Goal: Book appointment/travel/reservation

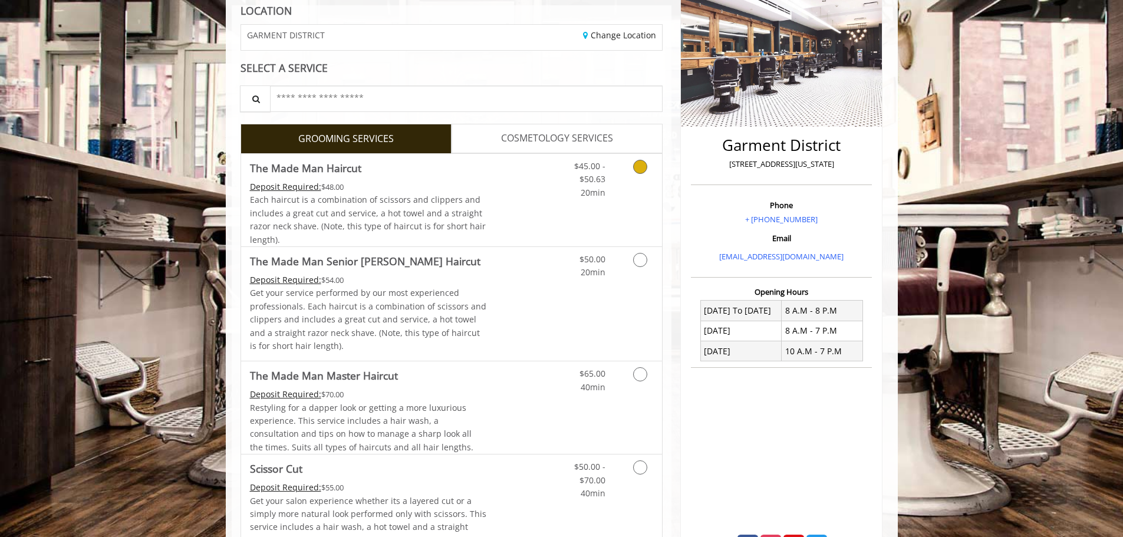
click at [473, 189] on div "Deposit Required: $48.00" at bounding box center [368, 186] width 237 height 13
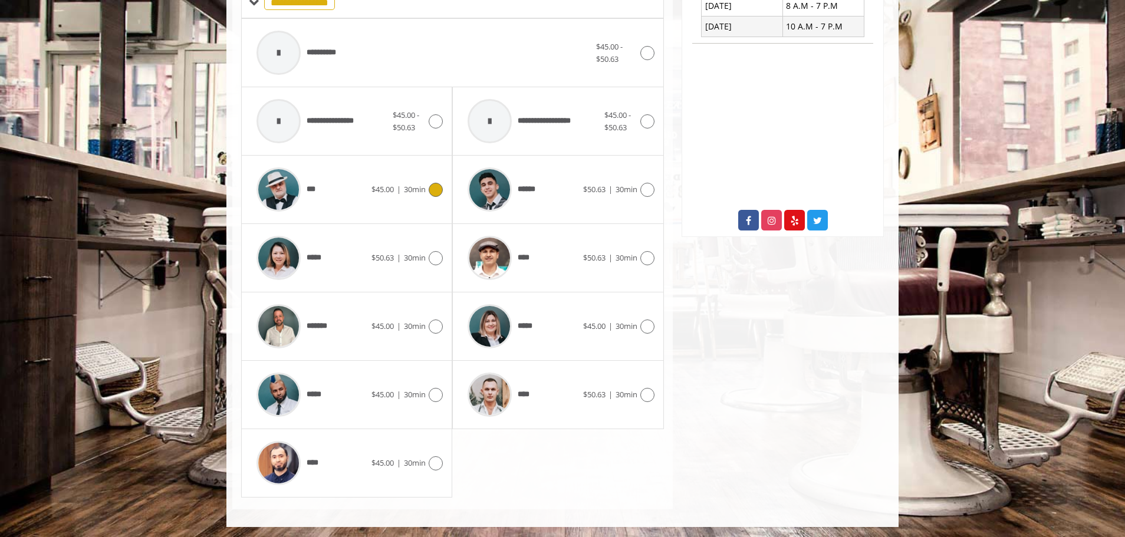
scroll to position [503, 0]
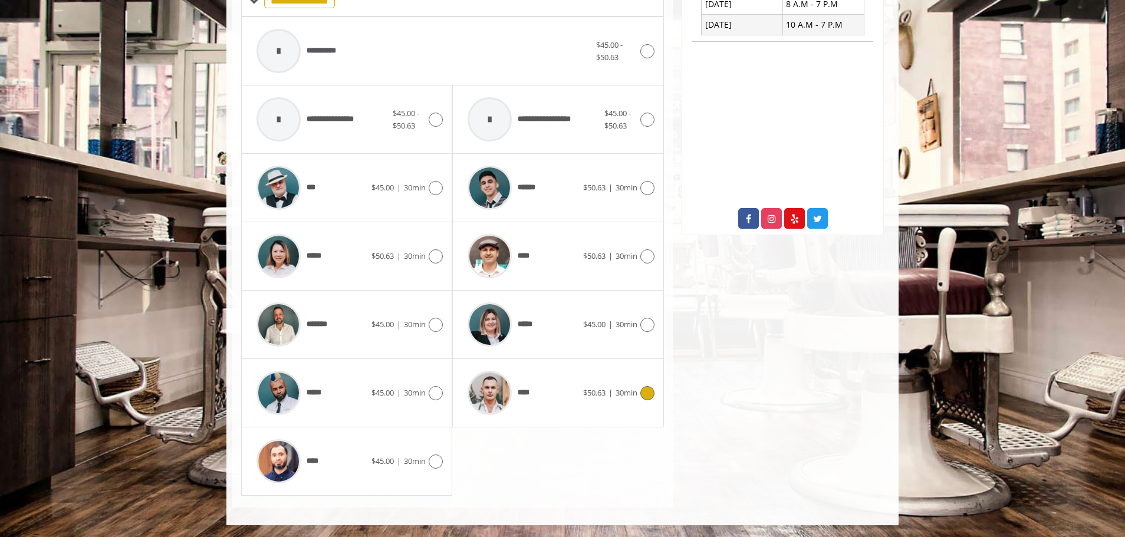
click at [598, 386] on div "$50.63 | 30min" at bounding box center [618, 393] width 71 height 14
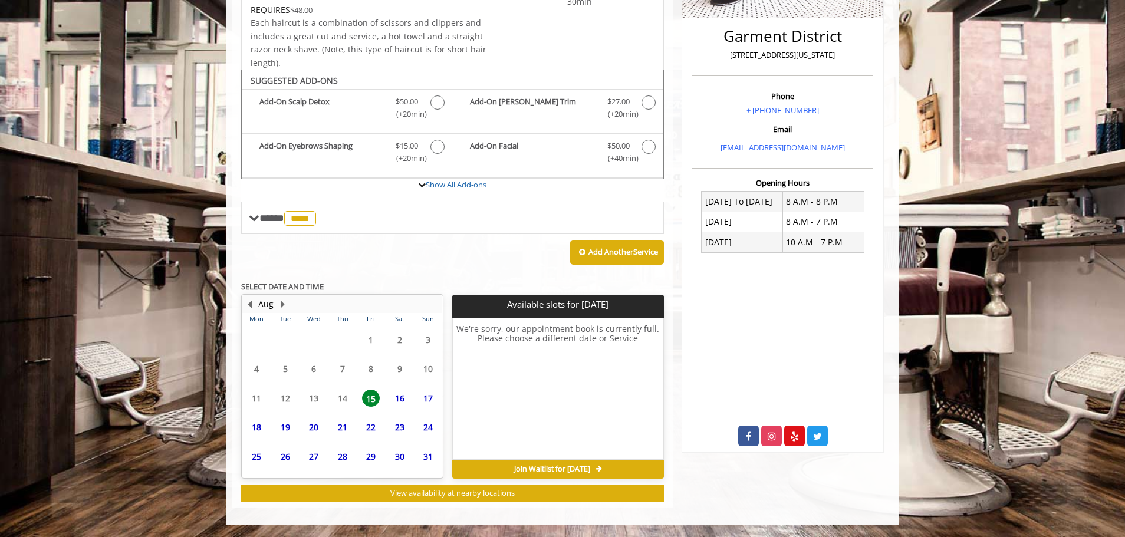
scroll to position [286, 0]
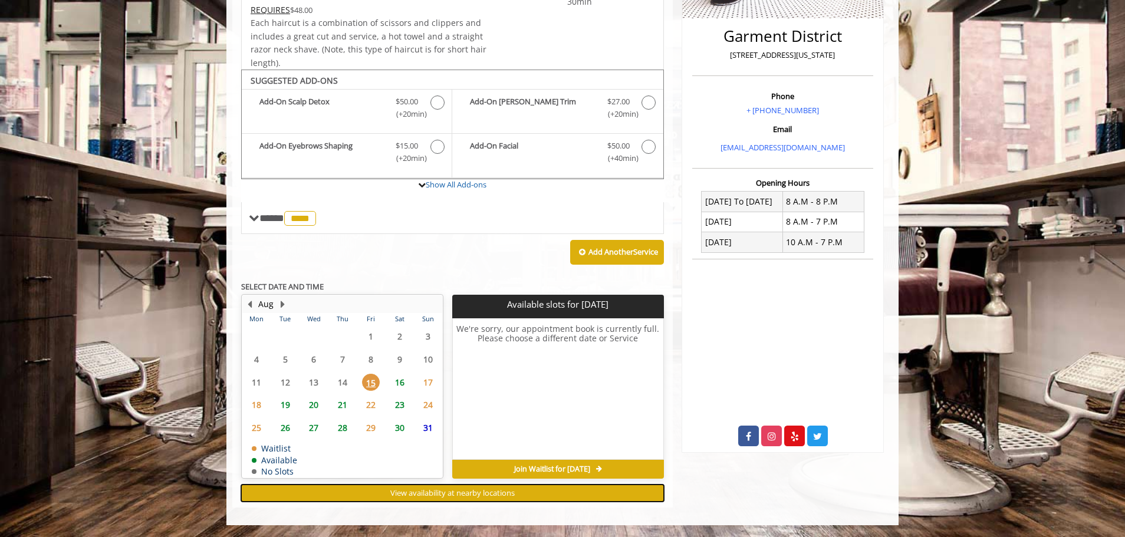
click at [511, 489] on span "View availability at nearby locations" at bounding box center [452, 492] width 124 height 11
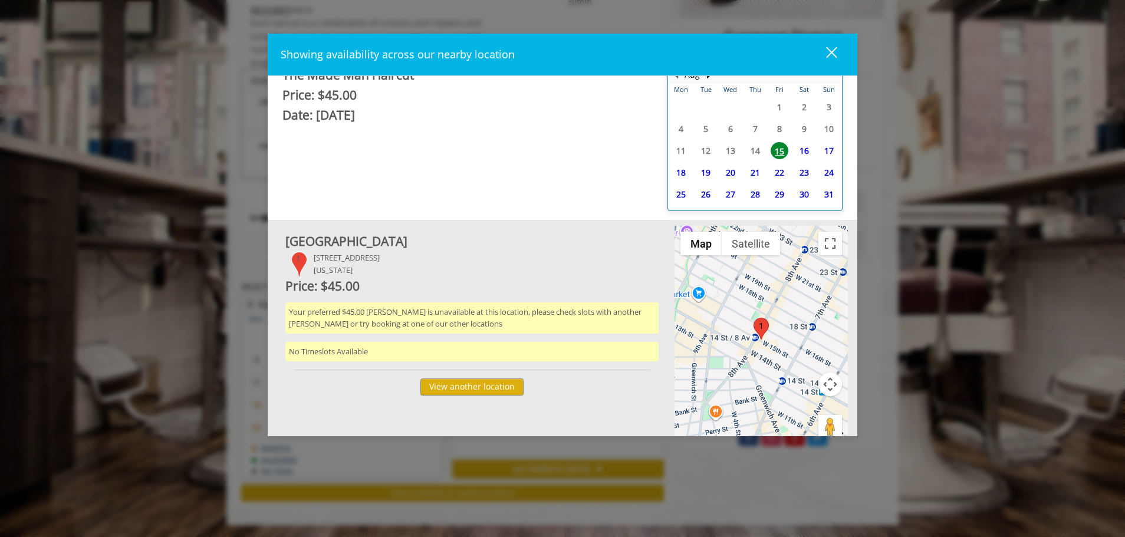
scroll to position [25, 0]
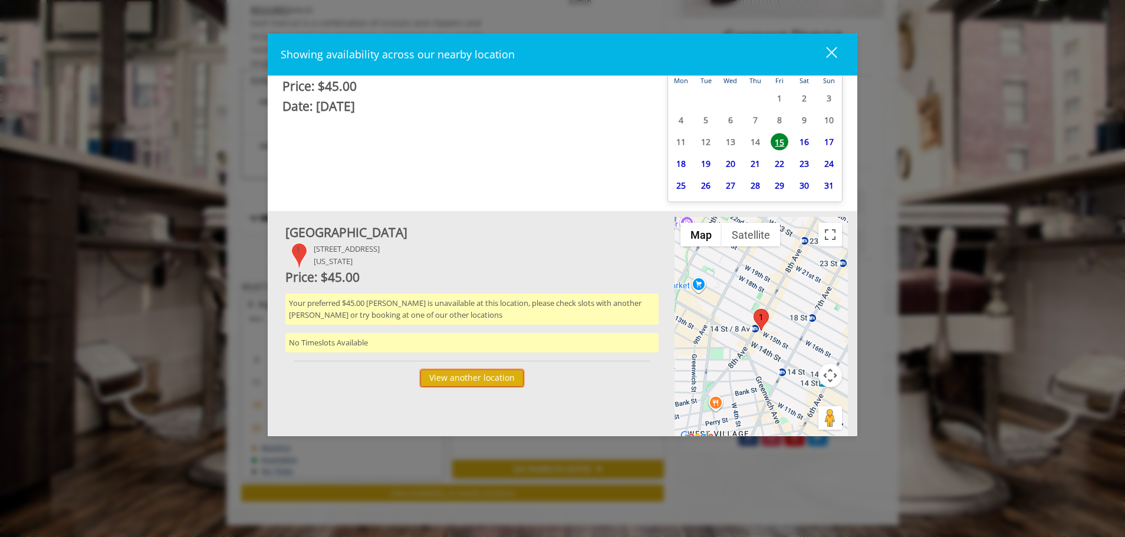
click at [451, 375] on button "View another location" at bounding box center [471, 378] width 103 height 17
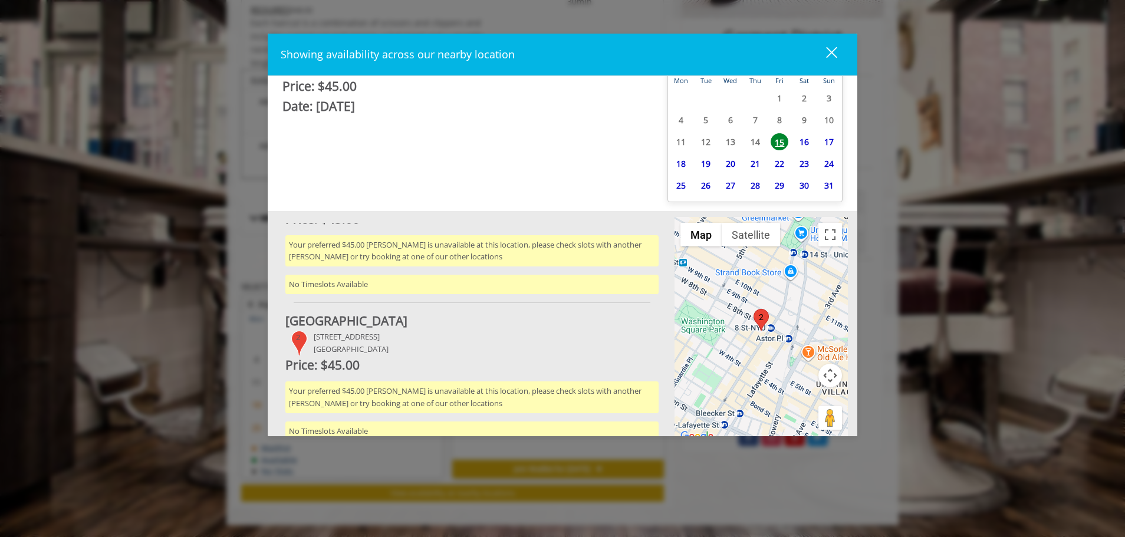
scroll to position [95, 0]
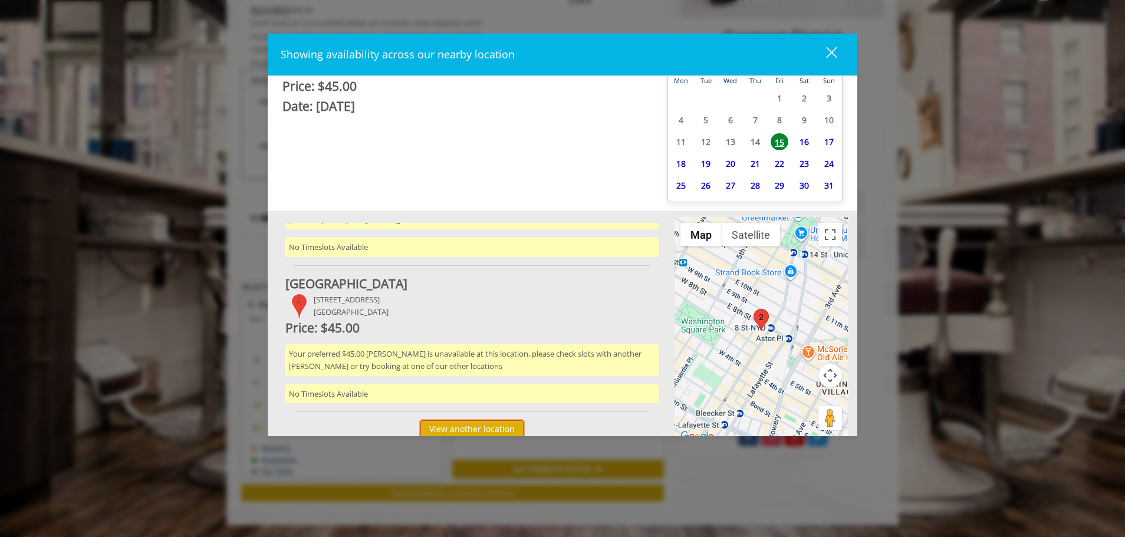
click at [452, 424] on button "View another location" at bounding box center [471, 428] width 103 height 17
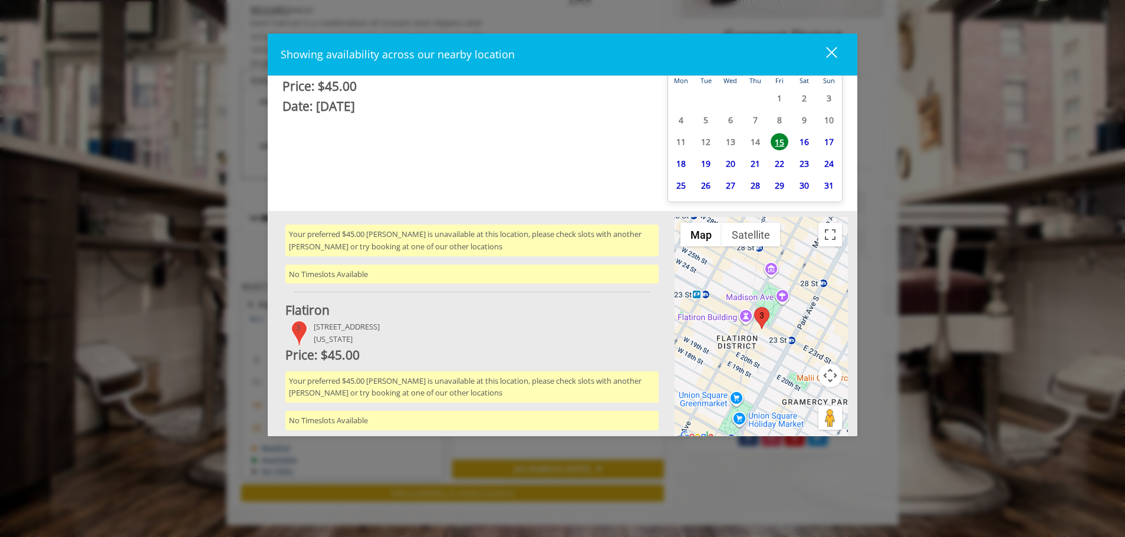
scroll to position [242, 0]
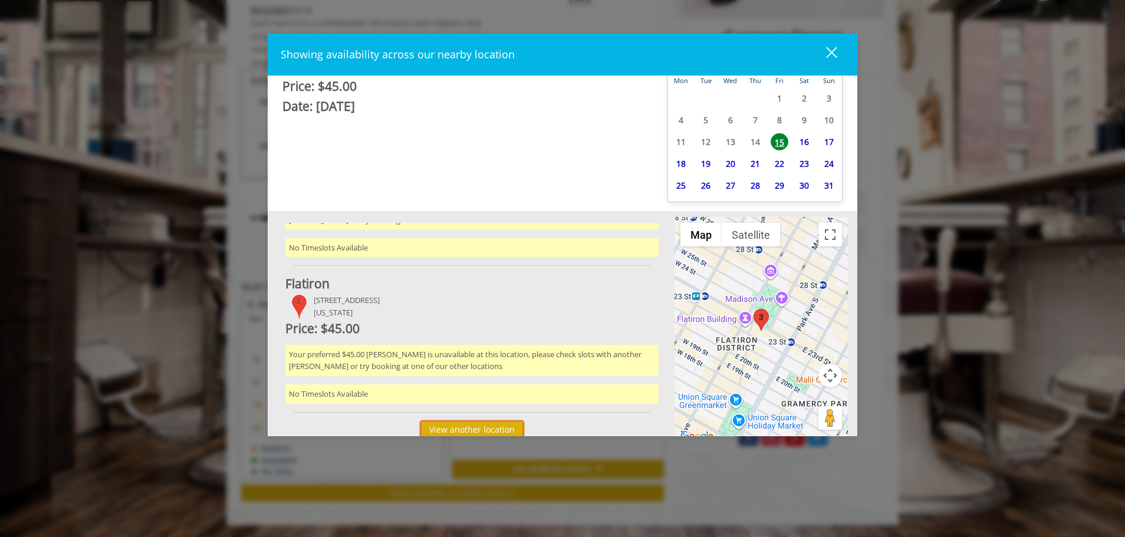
click at [467, 421] on button "View another location" at bounding box center [471, 429] width 103 height 17
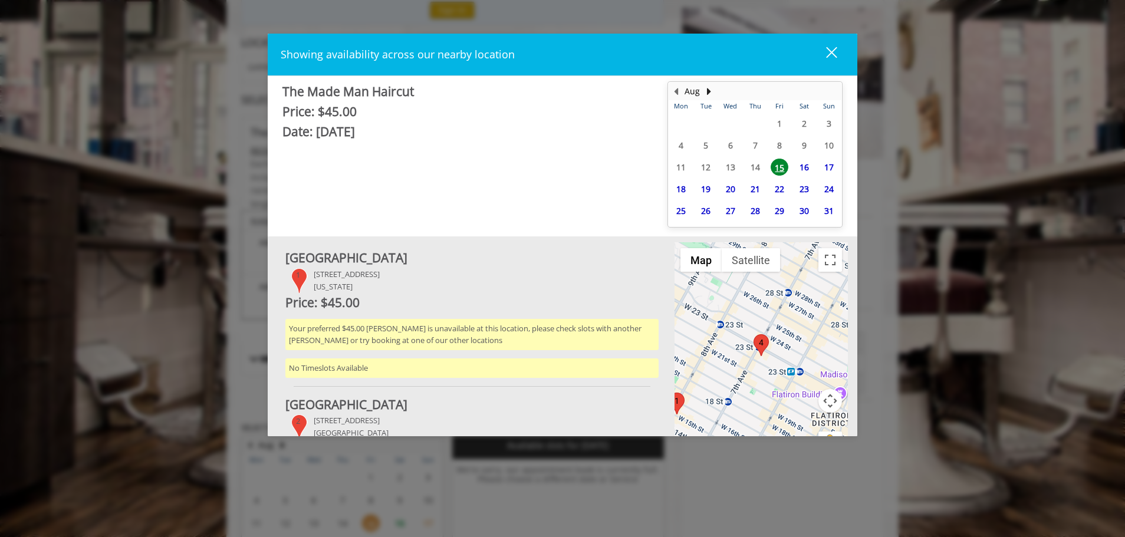
scroll to position [0, 0]
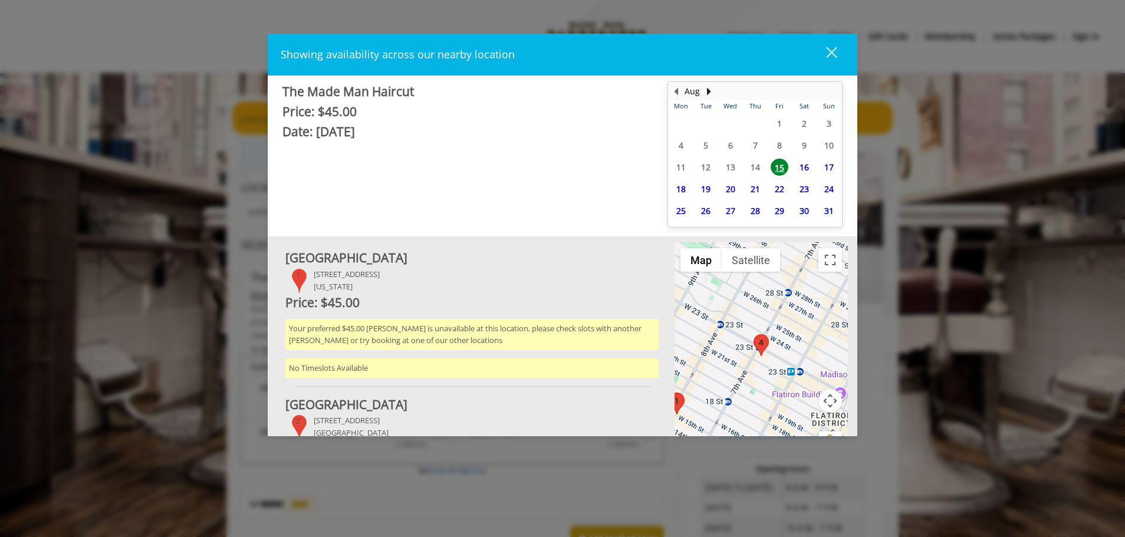
click at [399, 131] on div "Date: [DATE]" at bounding box center [465, 132] width 367 height 20
